Goal: Find specific page/section: Find specific page/section

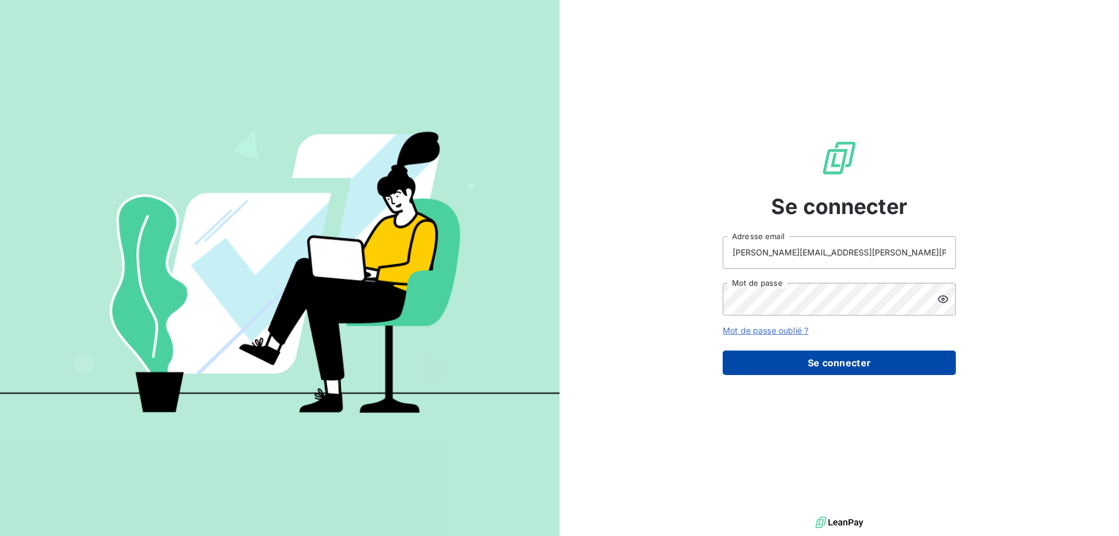
click at [807, 366] on button "Se connecter" at bounding box center [839, 362] width 233 height 24
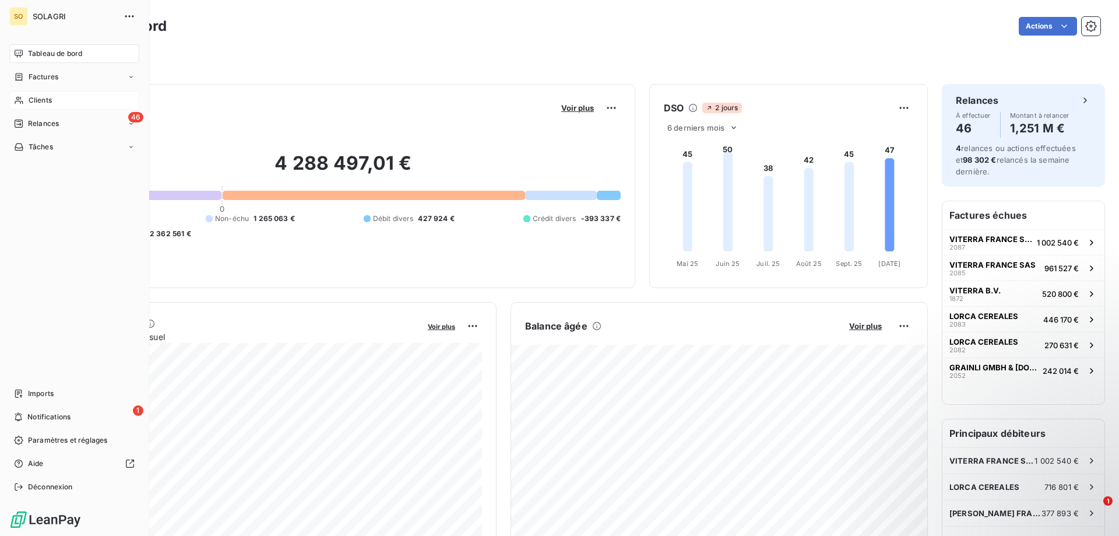
click at [40, 100] on span "Clients" at bounding box center [40, 100] width 23 height 10
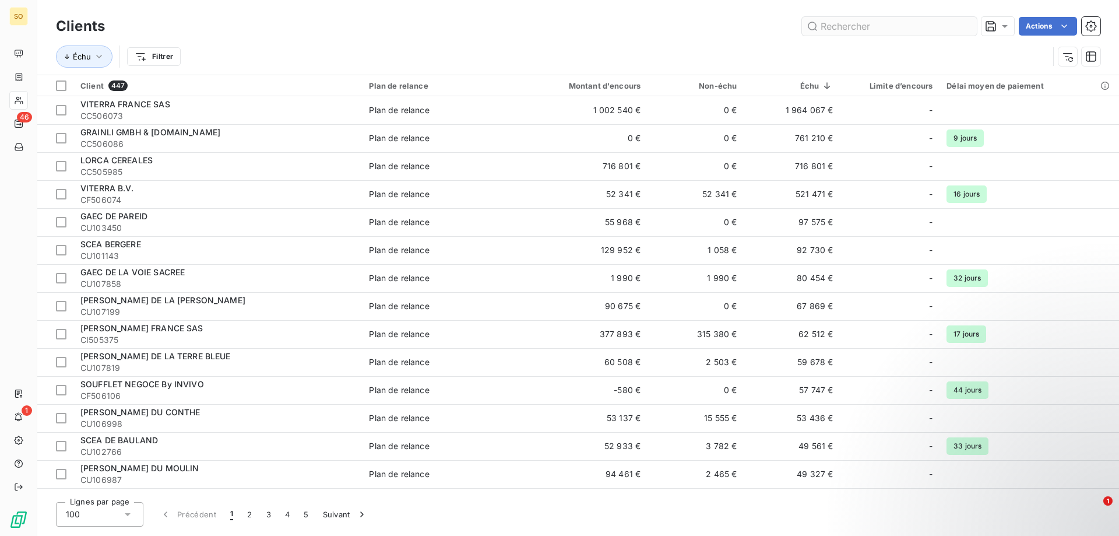
click at [833, 26] on input "text" at bounding box center [889, 26] width 175 height 19
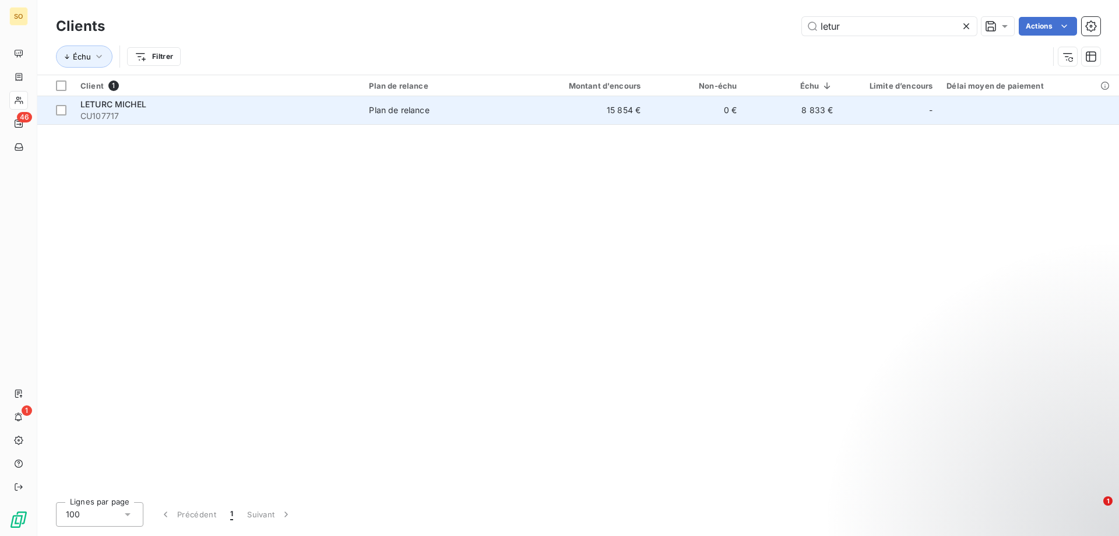
type input "letur"
click at [617, 111] on td "15 854 €" at bounding box center [583, 110] width 129 height 28
